Goal: Information Seeking & Learning: Learn about a topic

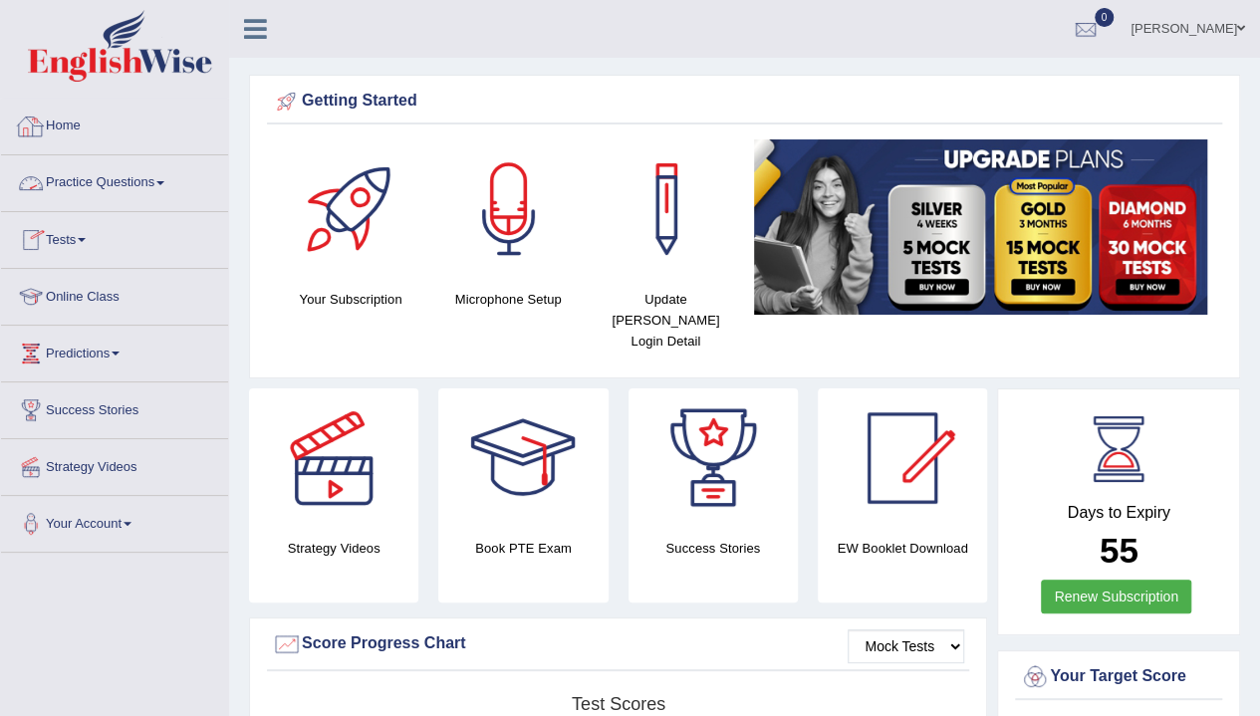
click at [143, 180] on link "Practice Questions" at bounding box center [114, 180] width 227 height 50
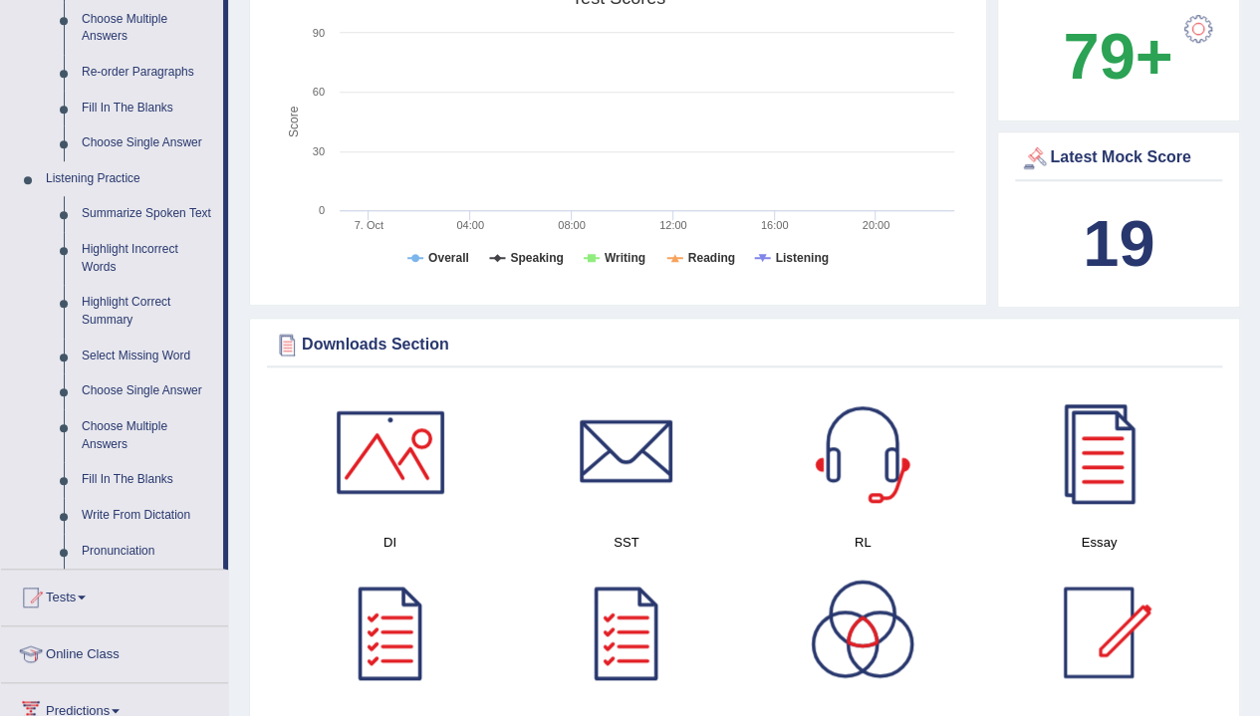
scroll to position [707, 0]
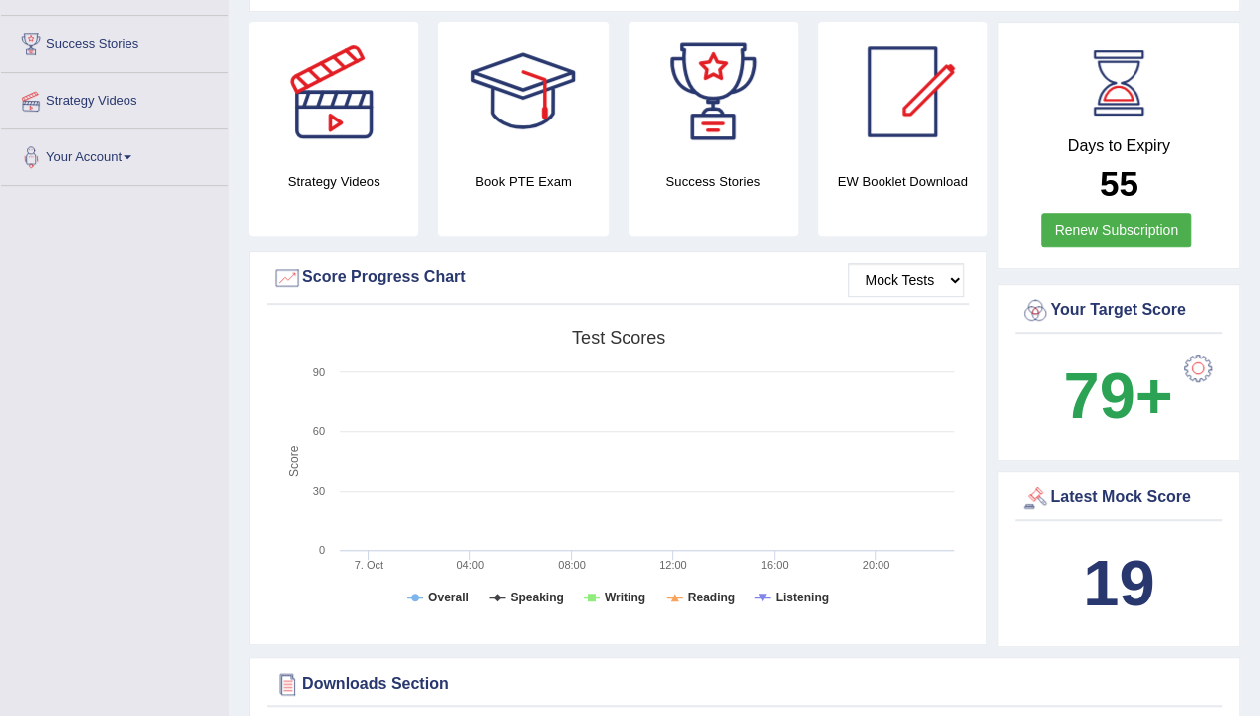
scroll to position [0, 0]
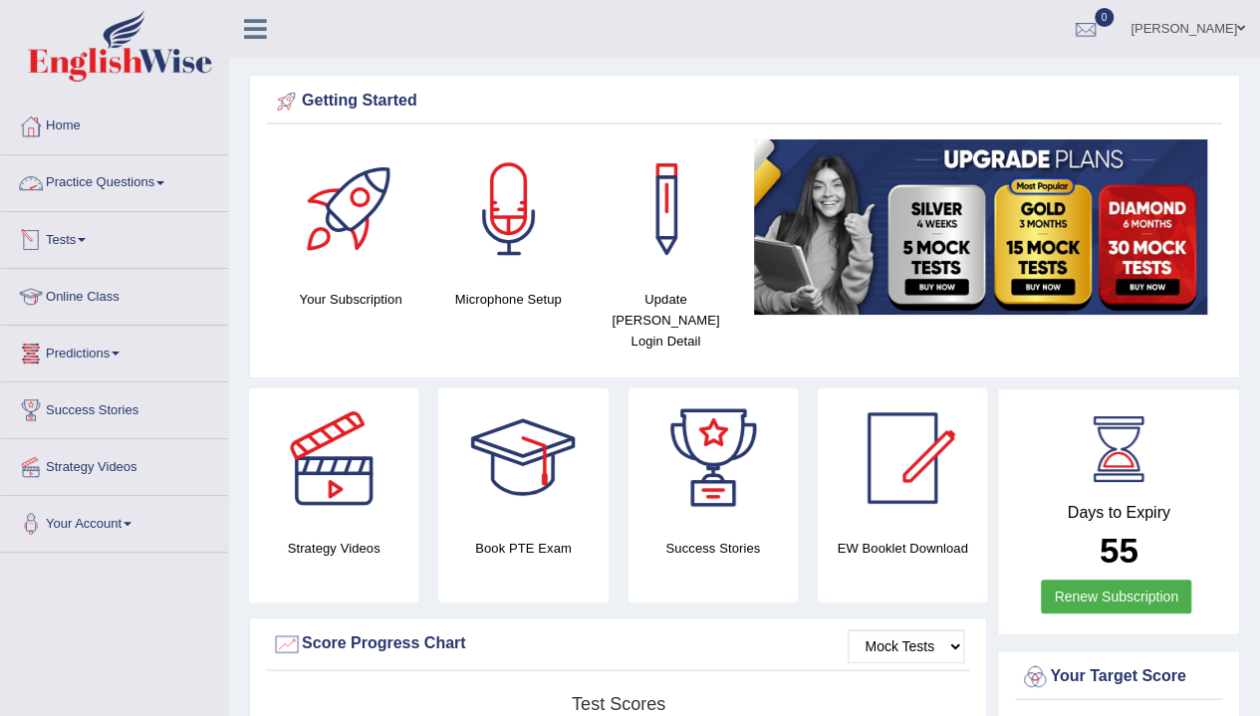
click at [78, 197] on link "Practice Questions" at bounding box center [114, 180] width 227 height 50
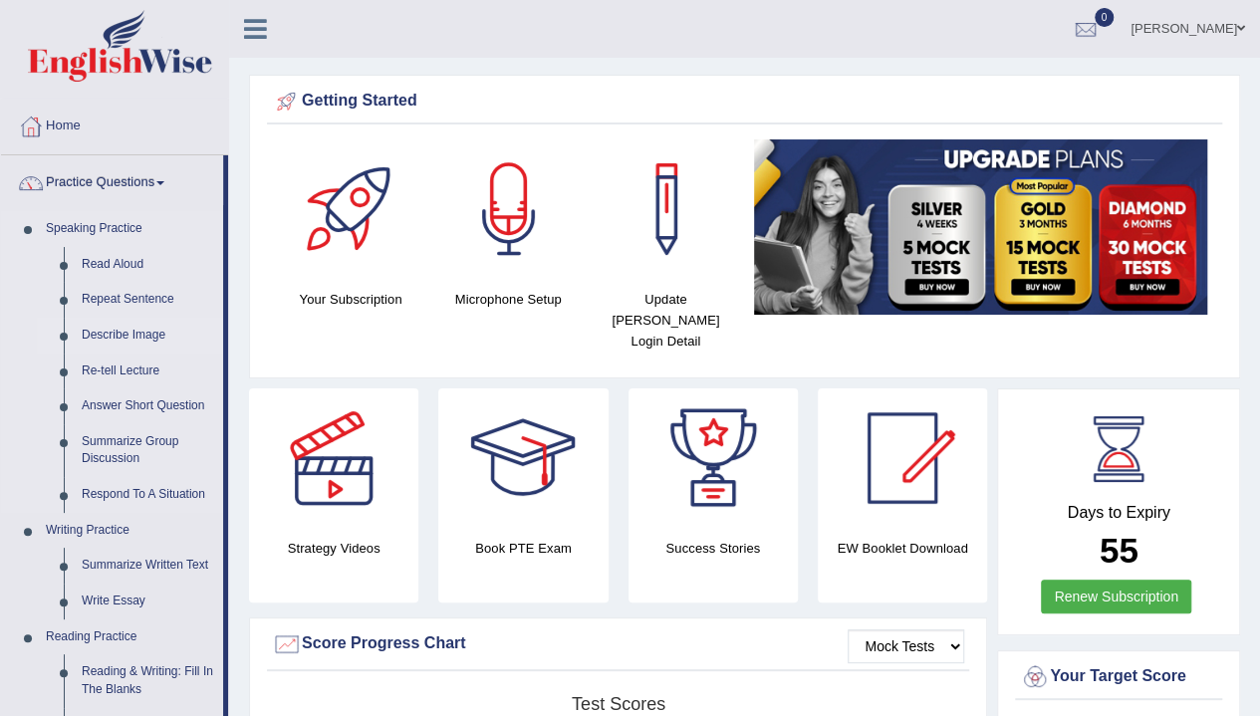
click at [112, 337] on link "Describe Image" at bounding box center [148, 336] width 150 height 36
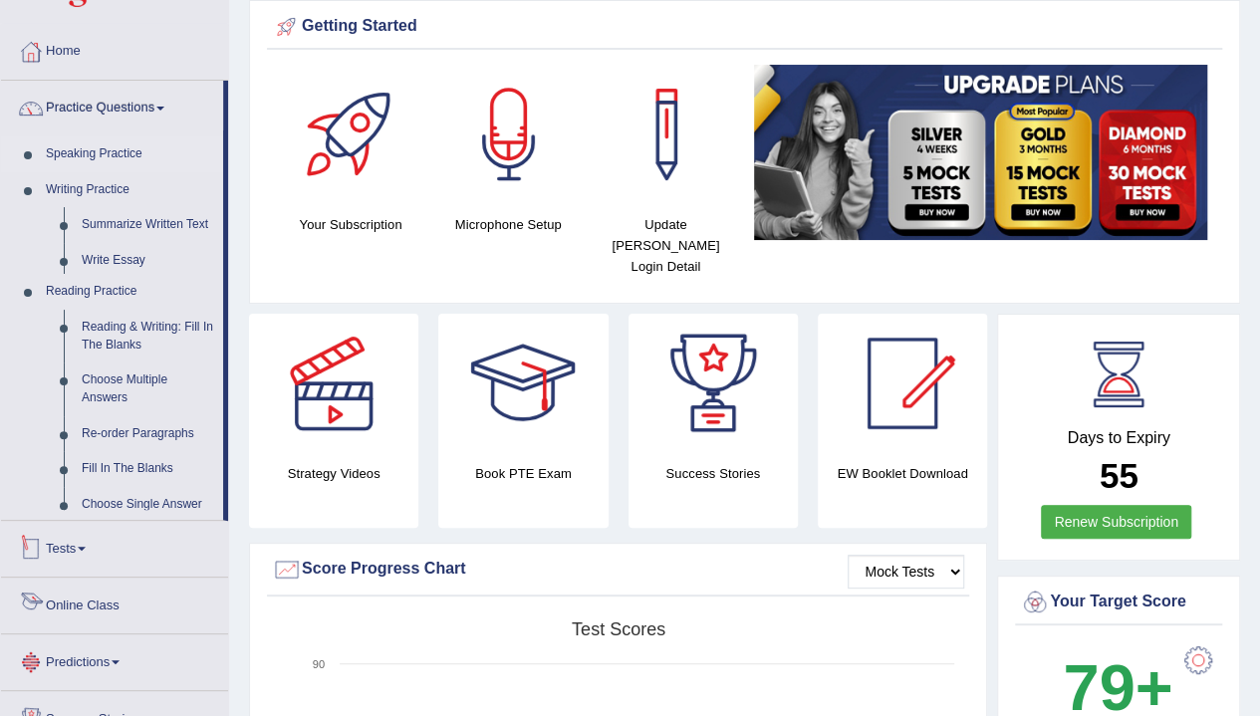
scroll to position [78, 0]
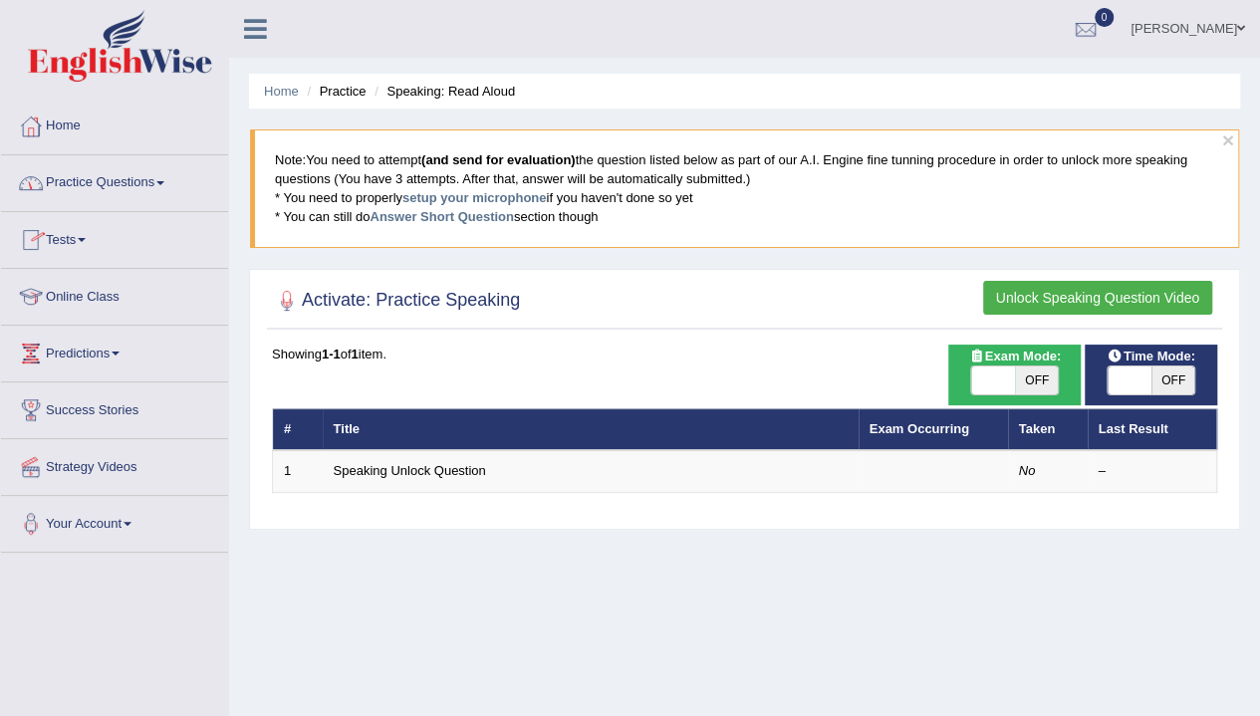
click at [79, 176] on link "Practice Questions" at bounding box center [114, 180] width 227 height 50
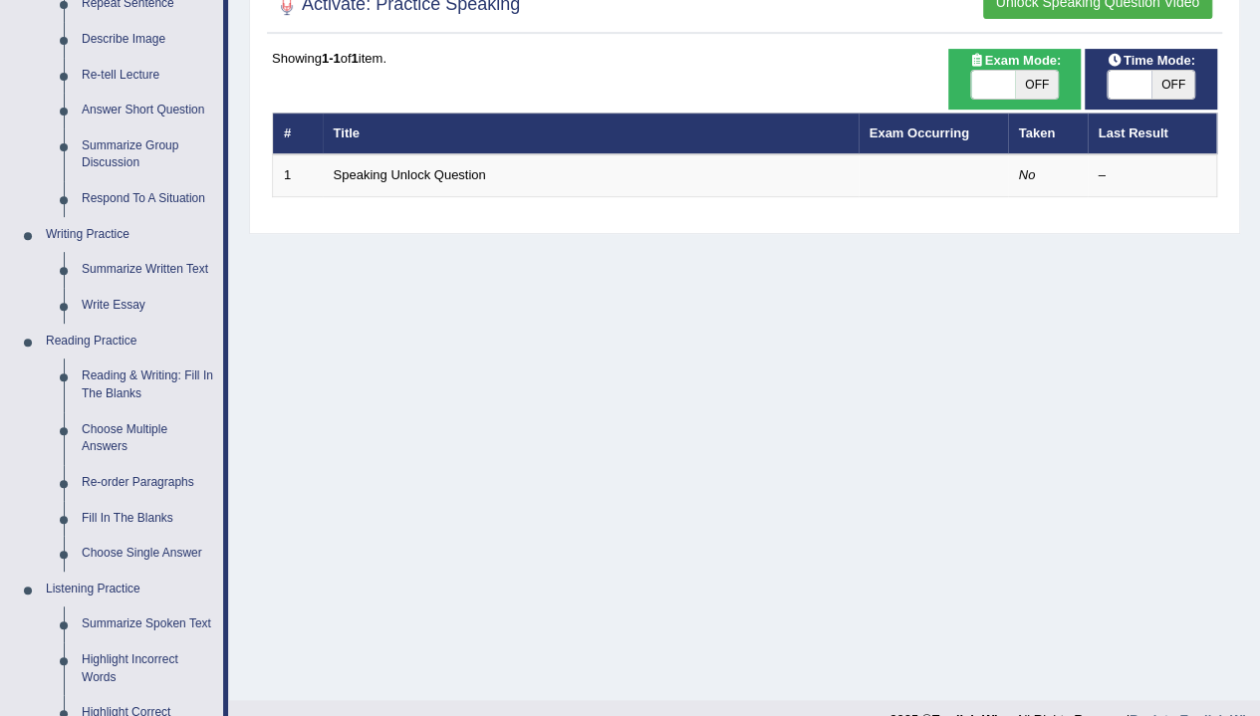
scroll to position [361, 0]
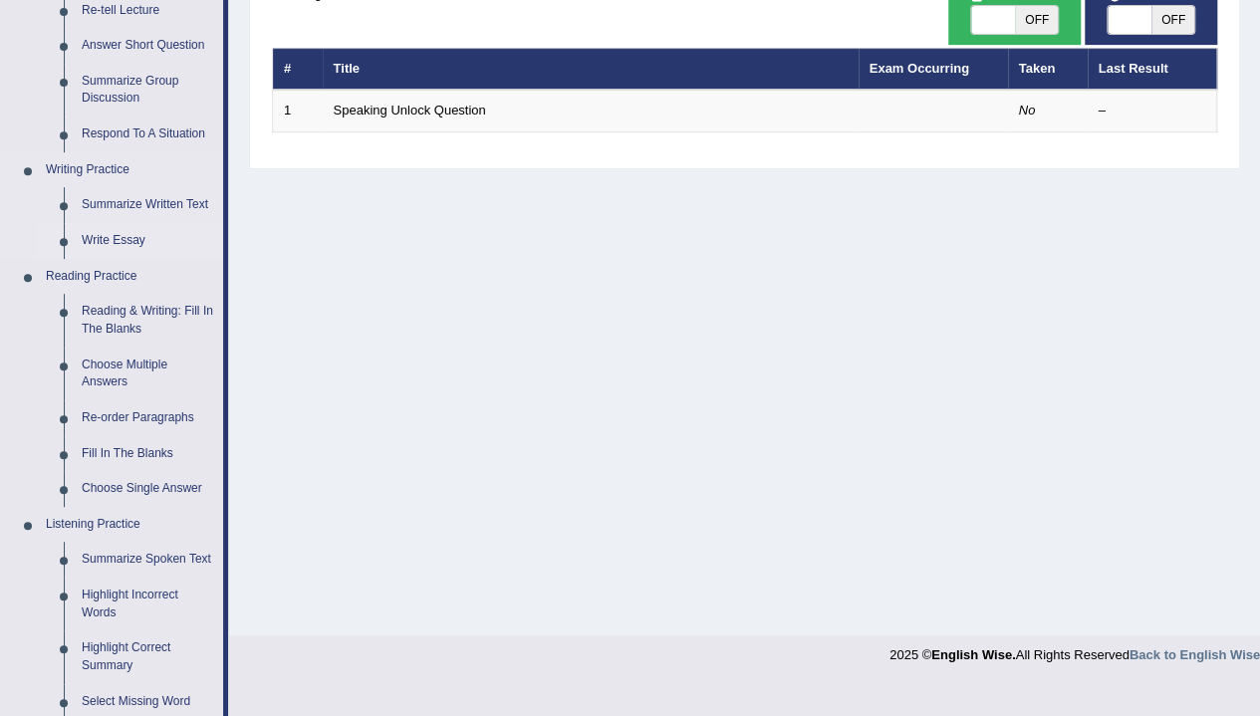
click at [101, 232] on link "Write Essay" at bounding box center [148, 241] width 150 height 36
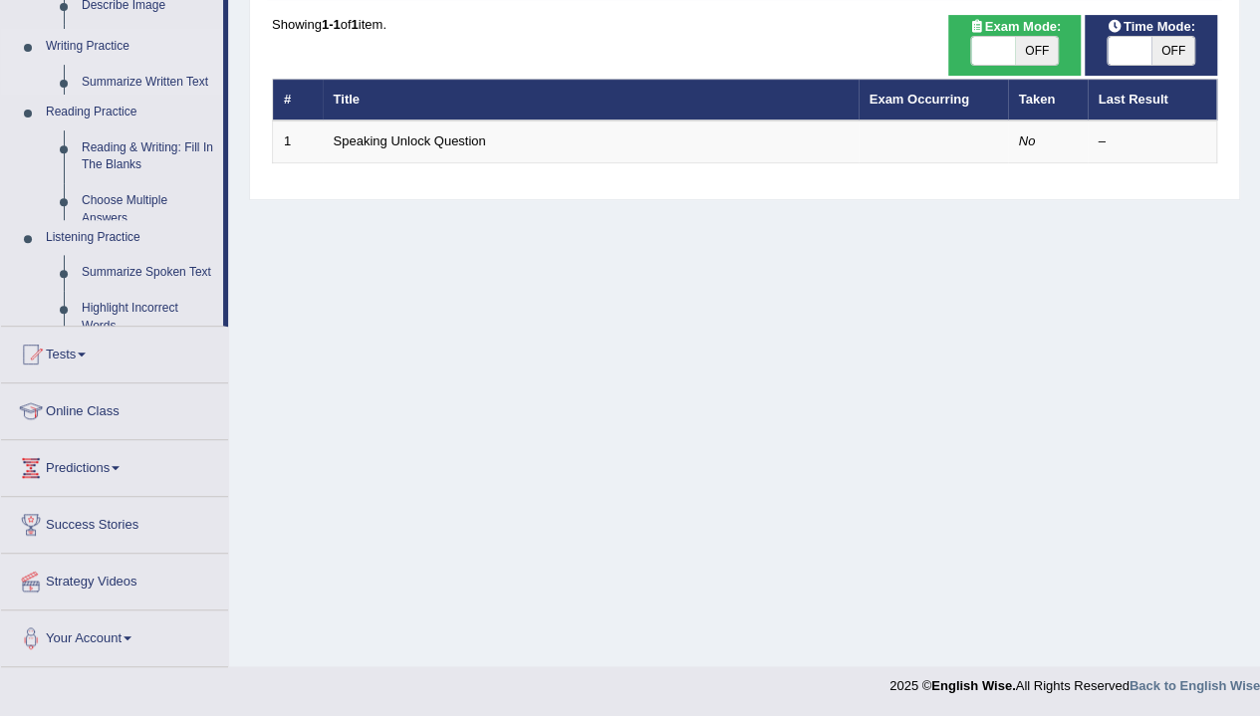
scroll to position [329, 0]
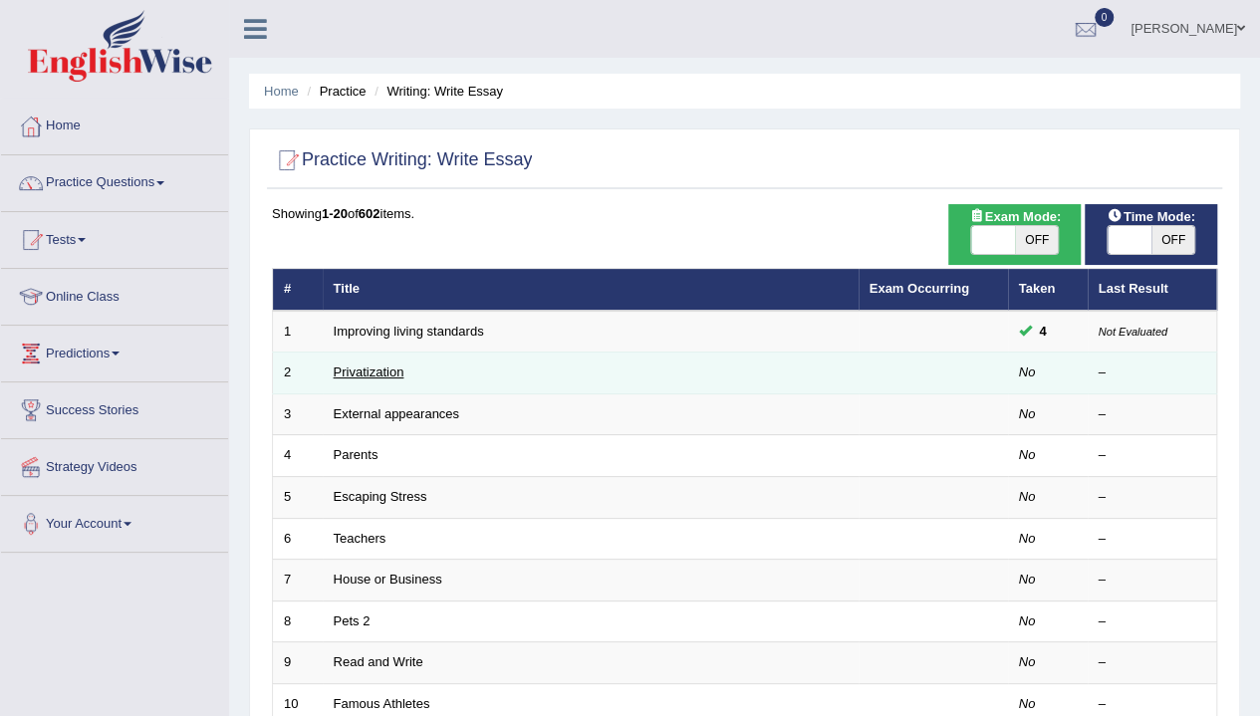
click at [376, 377] on link "Privatization" at bounding box center [369, 371] width 71 height 15
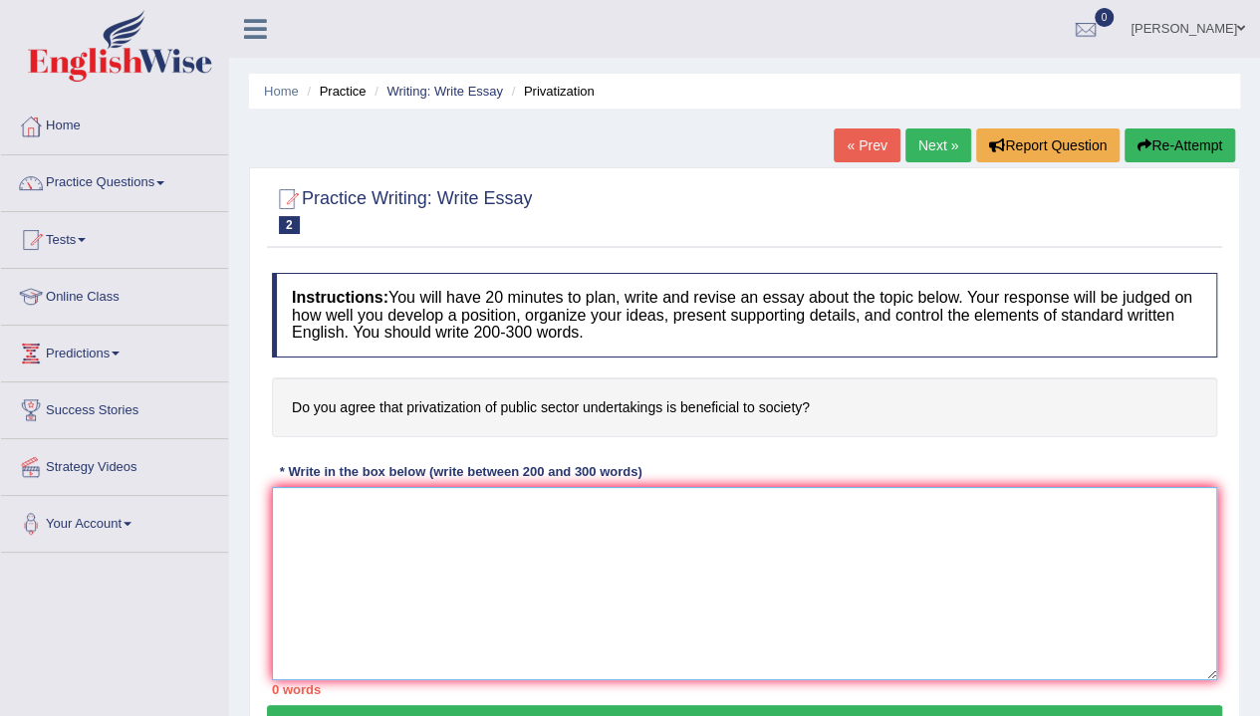
click at [417, 517] on textarea at bounding box center [744, 583] width 945 height 193
click at [155, 191] on link "Practice Questions" at bounding box center [114, 180] width 227 height 50
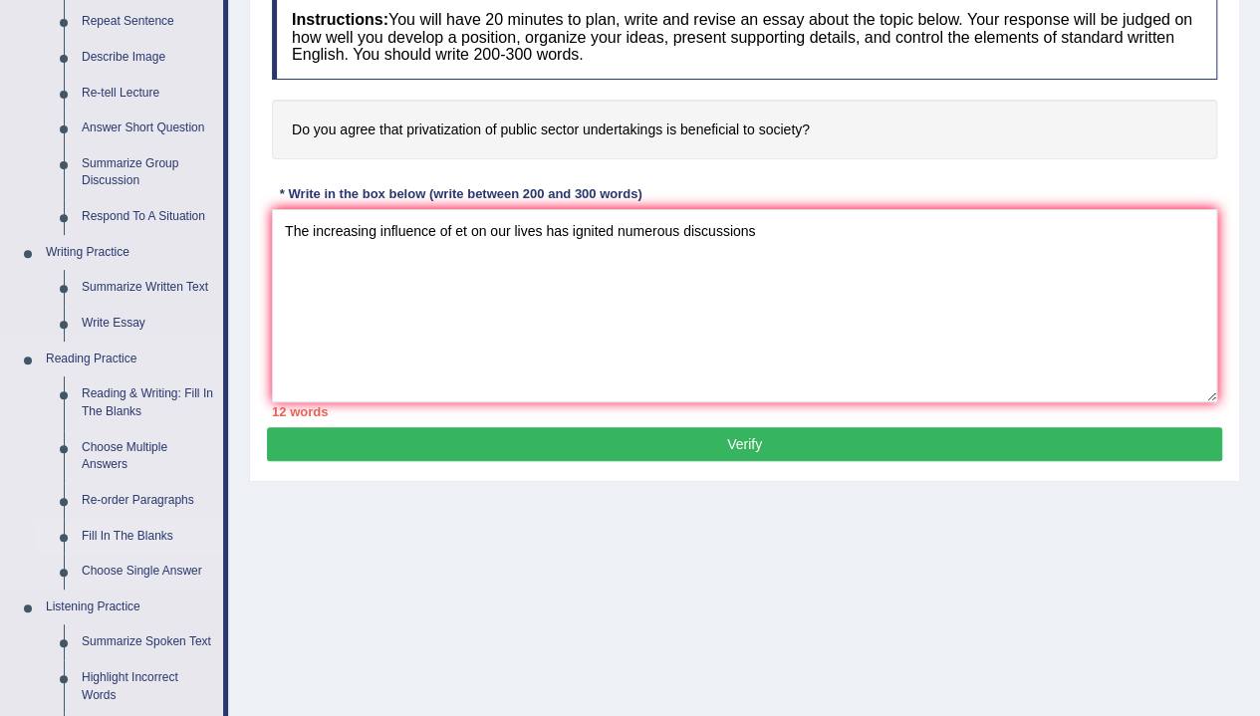
scroll to position [271, 0]
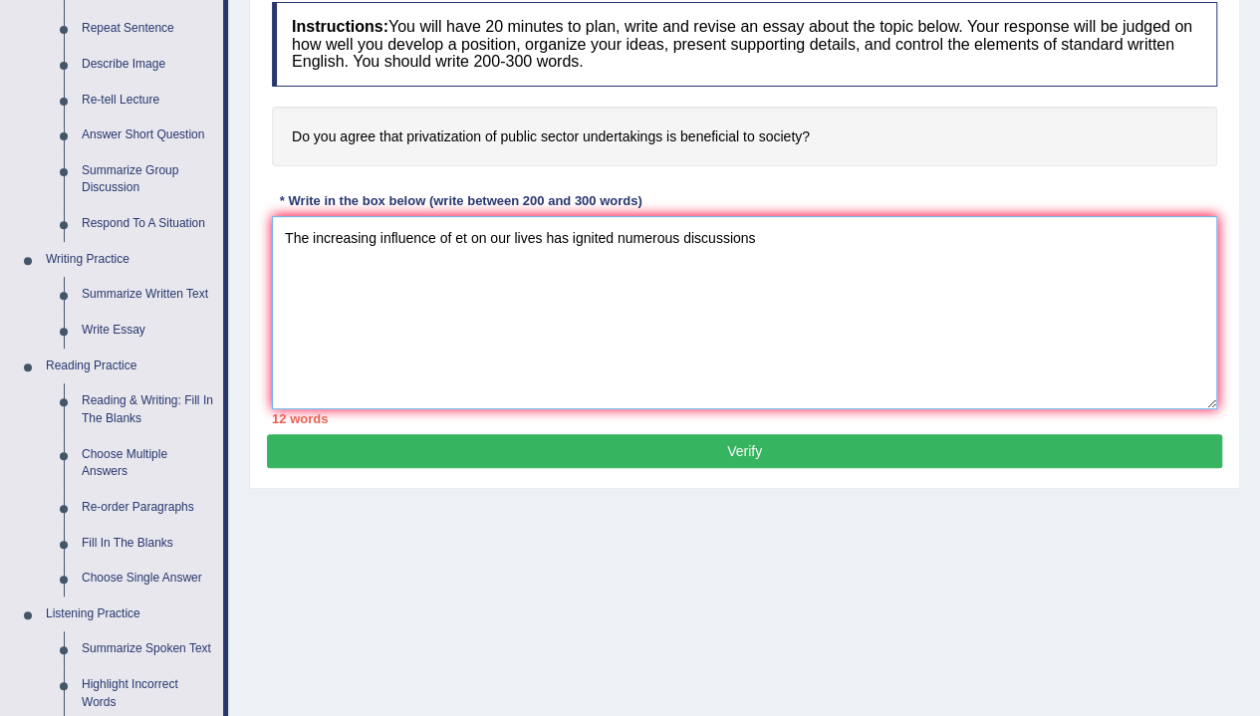
click at [450, 226] on textarea "The increasing influence of et on our lives has ignited numerous discussions" at bounding box center [744, 312] width 945 height 193
click at [509, 224] on textarea "The increasing influence of et on our lives has ignited numerous discussions" at bounding box center [744, 312] width 945 height 193
click at [661, 232] on textarea "The increasing influence of et on our lives has ignited numerous discussions" at bounding box center [744, 312] width 945 height 193
click at [710, 238] on textarea "The increasing influence of et on our lives has ignited numerous discussions" at bounding box center [744, 312] width 945 height 193
click at [780, 233] on textarea "The increasing influence of et on our lives has ignited numerous discussions" at bounding box center [744, 312] width 945 height 193
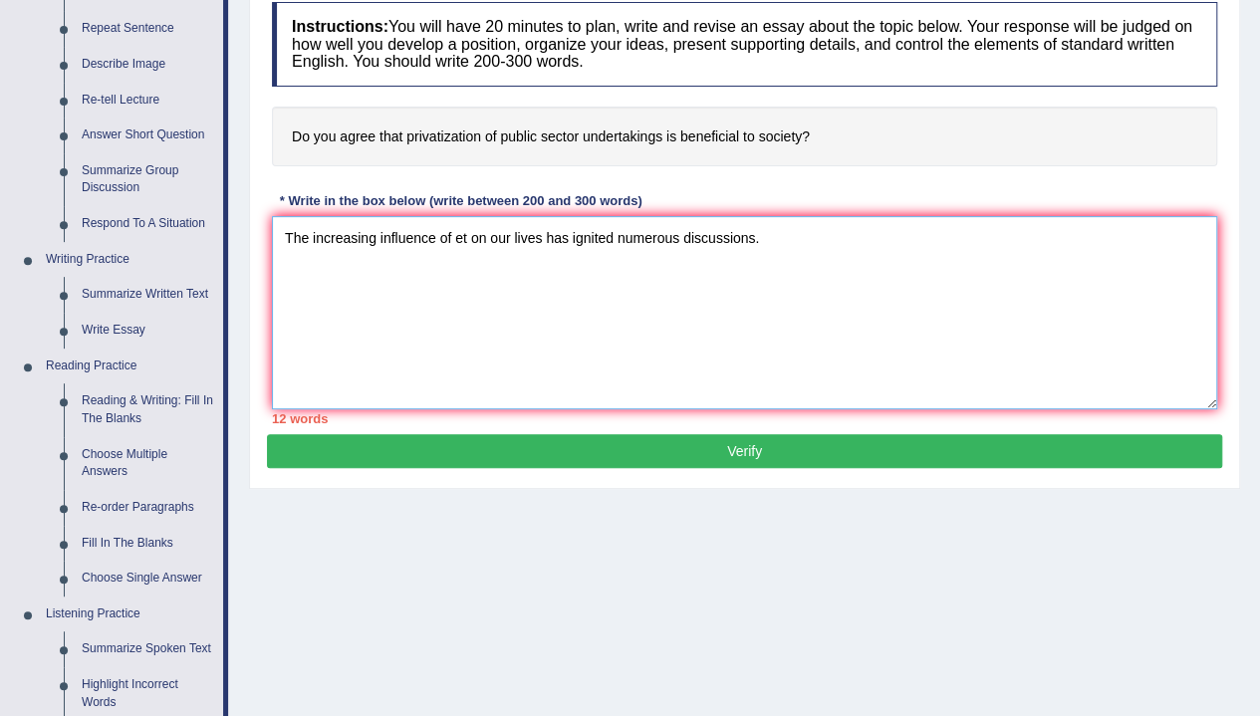
type textarea "The increasing influence of et on our lives has ignited numerous discussions."
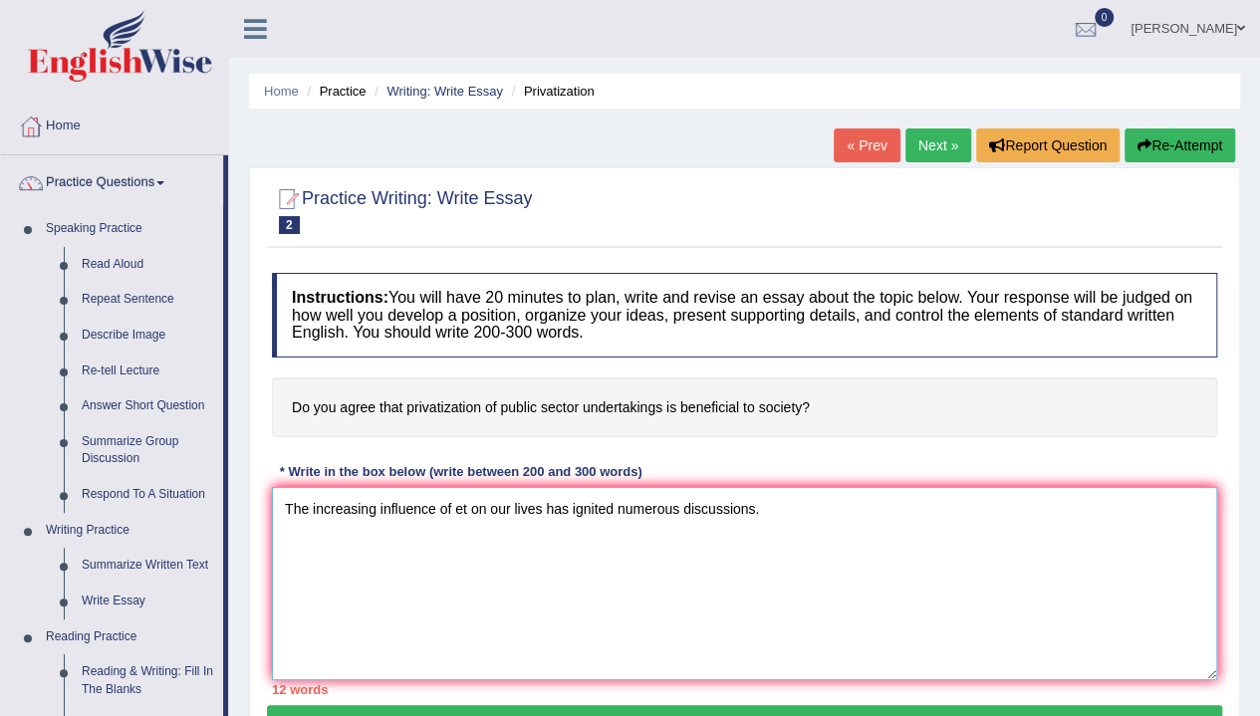
scroll to position [626, 0]
